Goal: Task Accomplishment & Management: Manage account settings

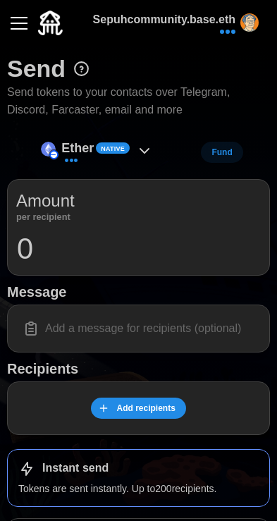
click at [11, 11] on button "button" at bounding box center [19, 23] width 24 height 24
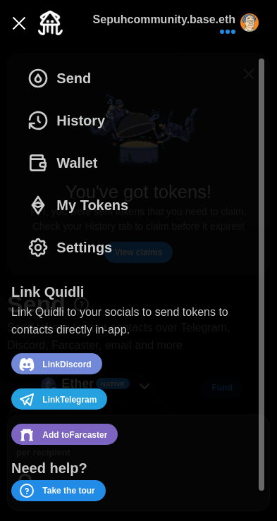
click at [40, 157] on icon "dots" at bounding box center [38, 163] width 23 height 23
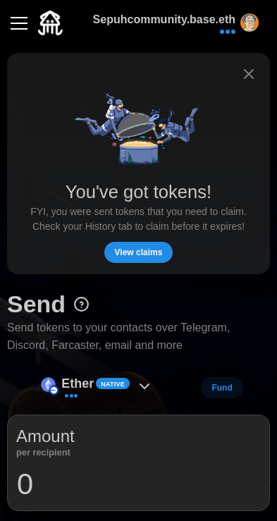
click at [150, 251] on span "View claims" at bounding box center [139, 253] width 48 height 20
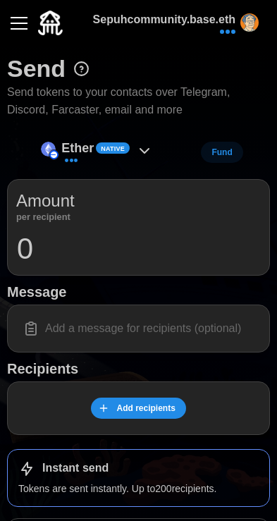
click at [21, 27] on button "button" at bounding box center [19, 23] width 24 height 24
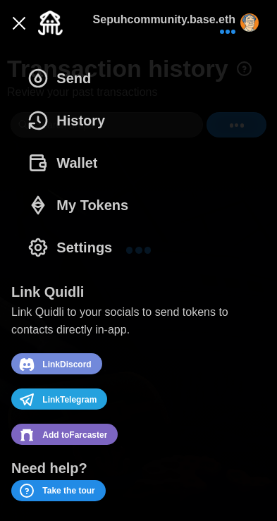
click at [32, 210] on icon "dots" at bounding box center [38, 205] width 23 height 23
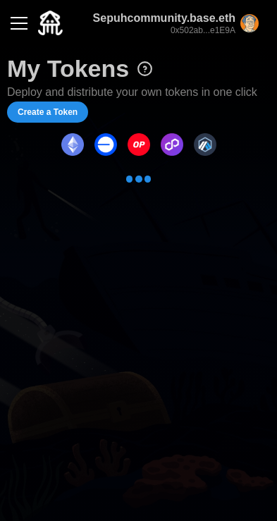
click at [14, 30] on button "button" at bounding box center [19, 23] width 24 height 24
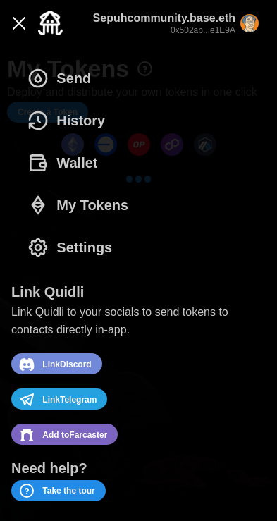
click at [22, 27] on button "button" at bounding box center [19, 23] width 24 height 24
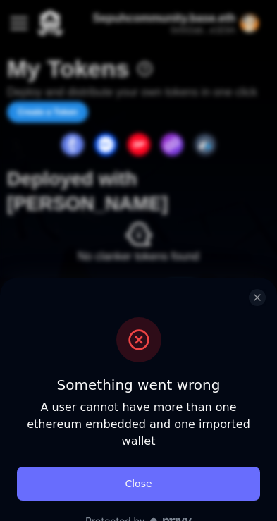
click at [207, 469] on button "Close" at bounding box center [138, 484] width 243 height 34
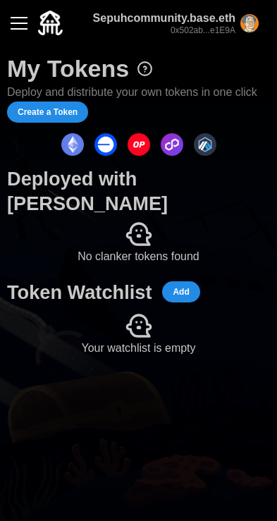
click at [109, 143] on img "dots" at bounding box center [106, 144] width 23 height 23
click at [183, 282] on span "Add" at bounding box center [181, 292] width 16 height 20
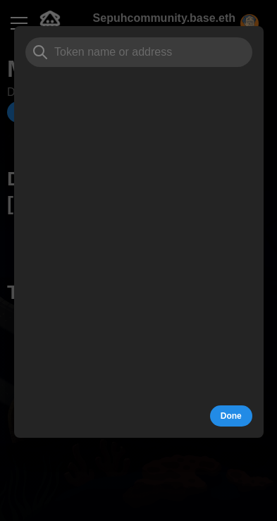
click at [241, 421] on span "Done" at bounding box center [230, 416] width 21 height 20
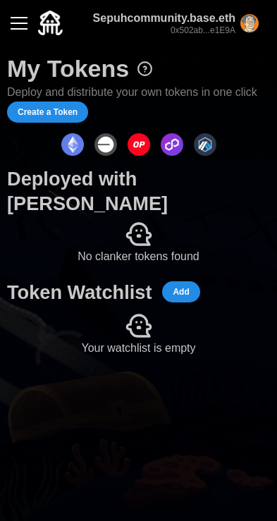
click at [20, 21] on button "button" at bounding box center [19, 23] width 24 height 24
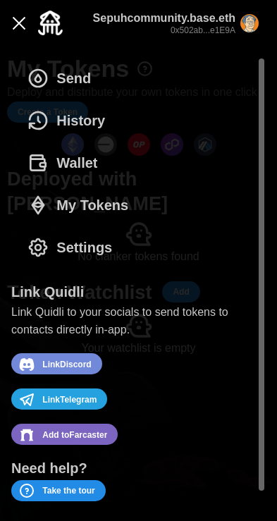
click at [41, 249] on icon "dots" at bounding box center [38, 248] width 6 height 6
